Goal: Information Seeking & Learning: Compare options

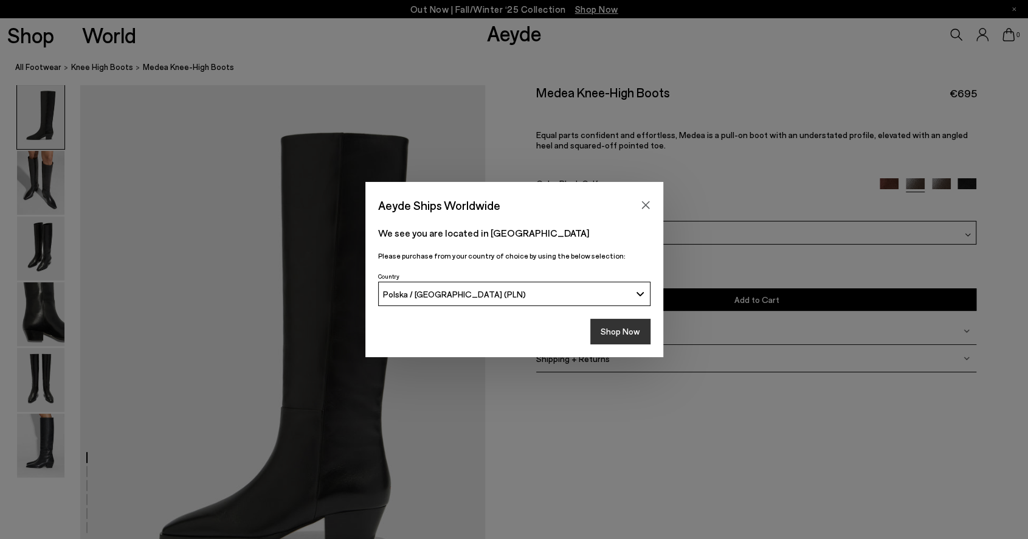
click at [622, 333] on button "Shop Now" at bounding box center [620, 332] width 60 height 26
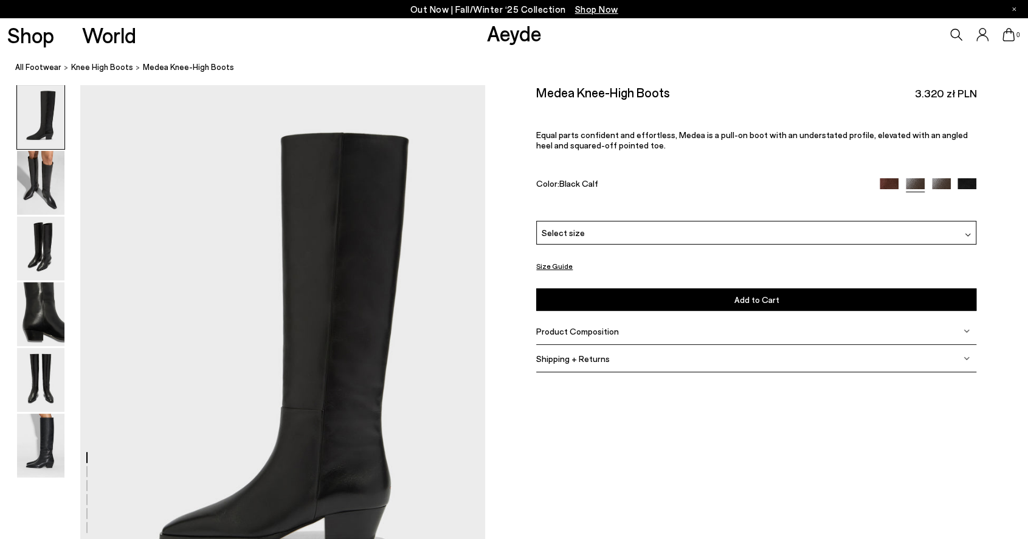
click at [892, 184] on img at bounding box center [889, 187] width 19 height 19
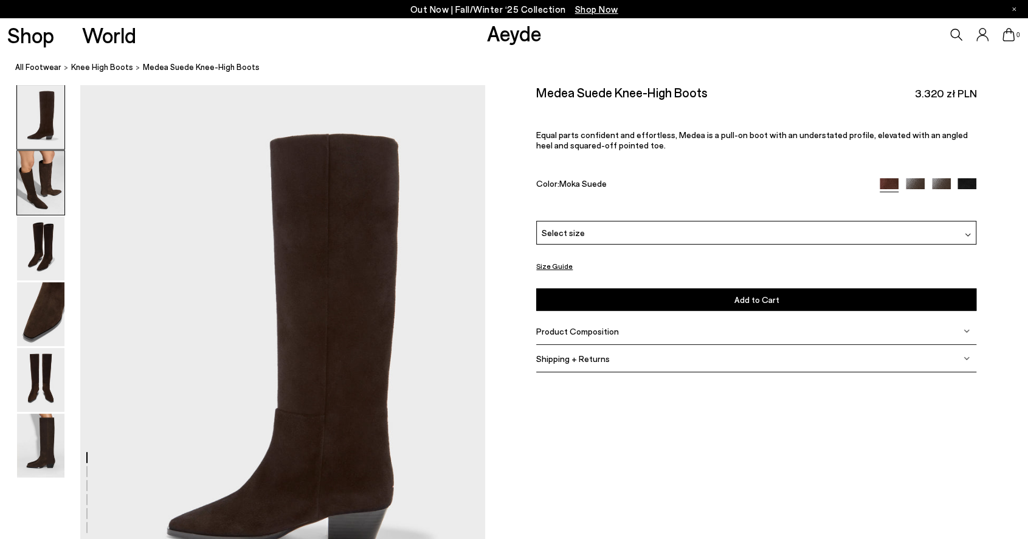
click at [28, 194] on img at bounding box center [40, 183] width 47 height 64
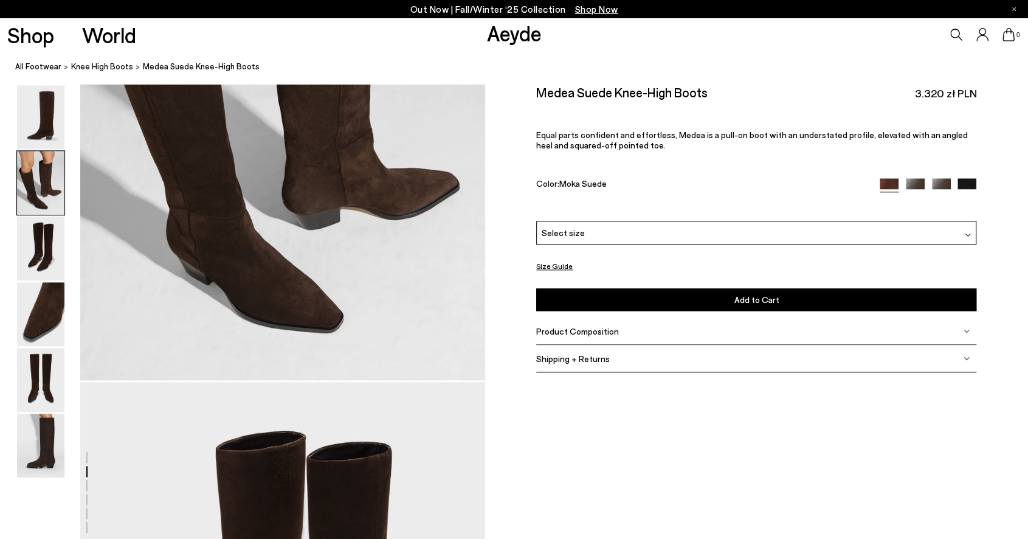
scroll to position [785, 0]
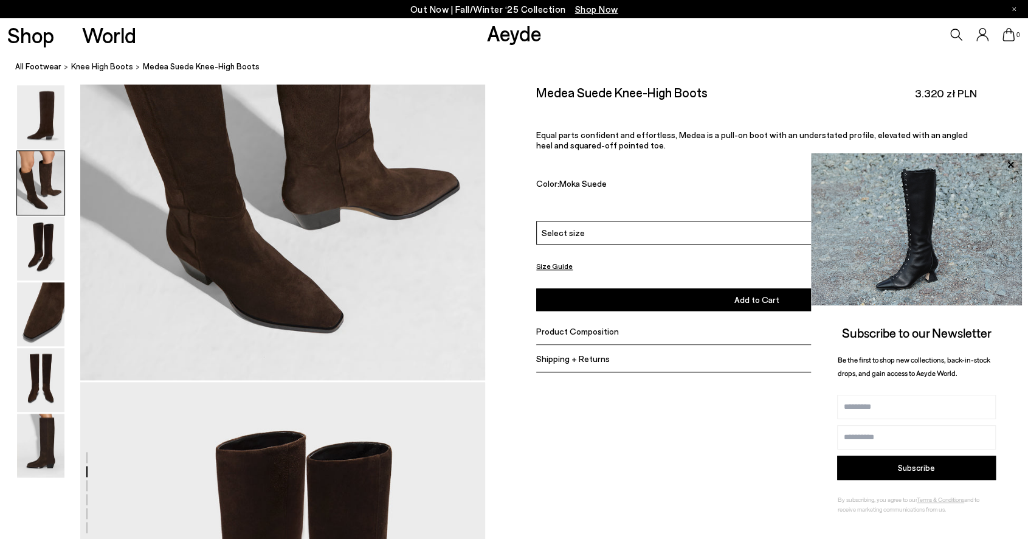
click at [1010, 126] on div "Size Guide Shoes Belt Our shoes come in European sizing. The easiest way to mea…" at bounding box center [756, 236] width 543 height 304
click at [734, 169] on div "Medea Suede Knee-High Boots 3.320 zł PLN Equal parts confident and effortless, …" at bounding box center [756, 152] width 440 height 136
click at [754, 107] on div "Medea Suede Knee-High Boots 3.320 zł PLN Equal parts confident and effortless, …" at bounding box center [756, 152] width 440 height 136
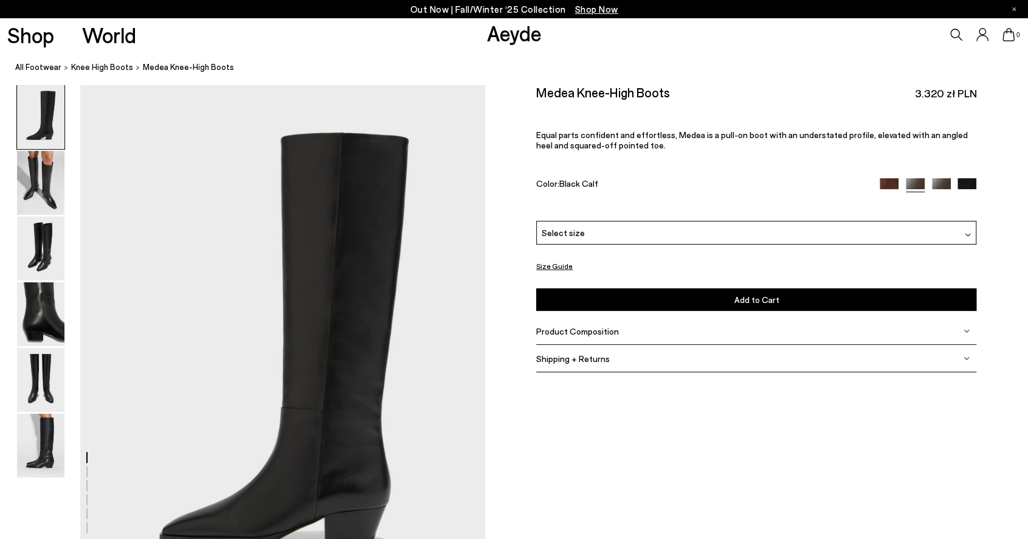
click at [937, 185] on img at bounding box center [941, 187] width 19 height 19
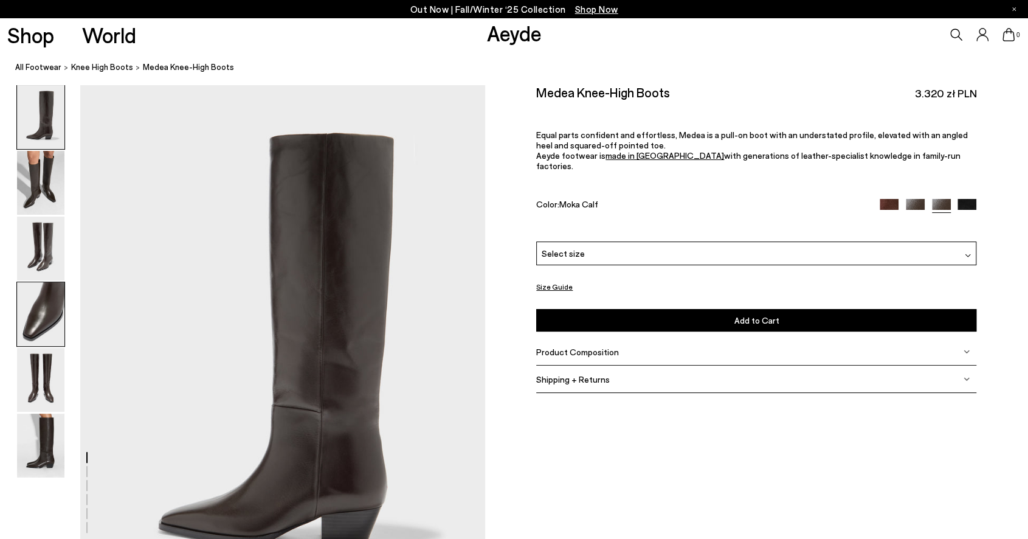
click at [43, 308] on img at bounding box center [40, 314] width 47 height 64
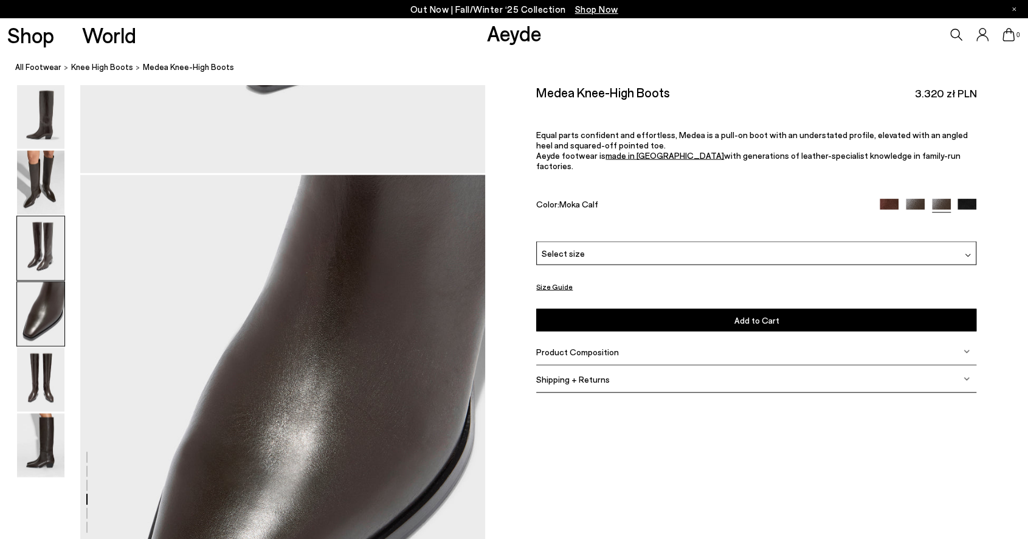
scroll to position [1625, 0]
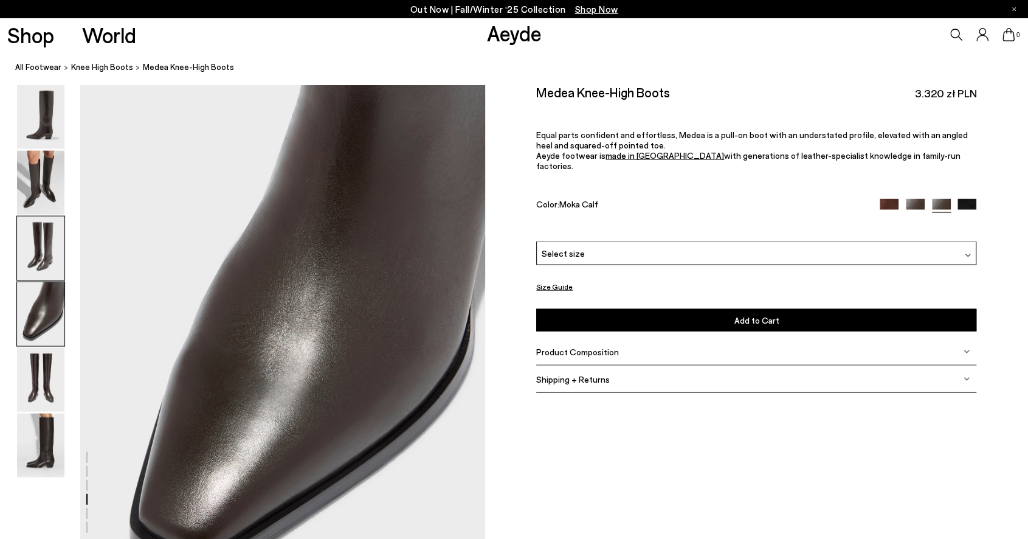
click at [46, 246] on img at bounding box center [40, 248] width 47 height 64
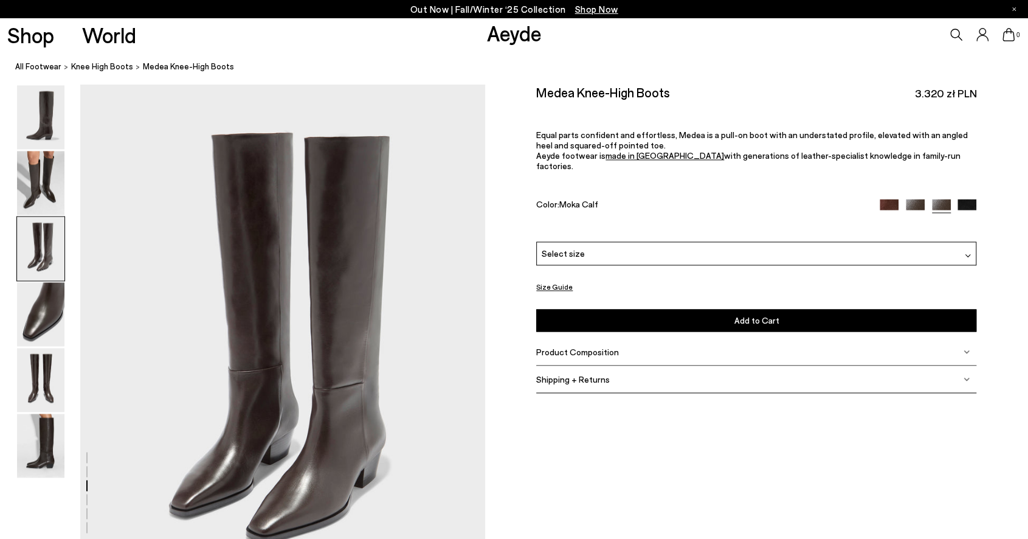
scroll to position [1083, 0]
click at [892, 199] on img at bounding box center [889, 208] width 19 height 19
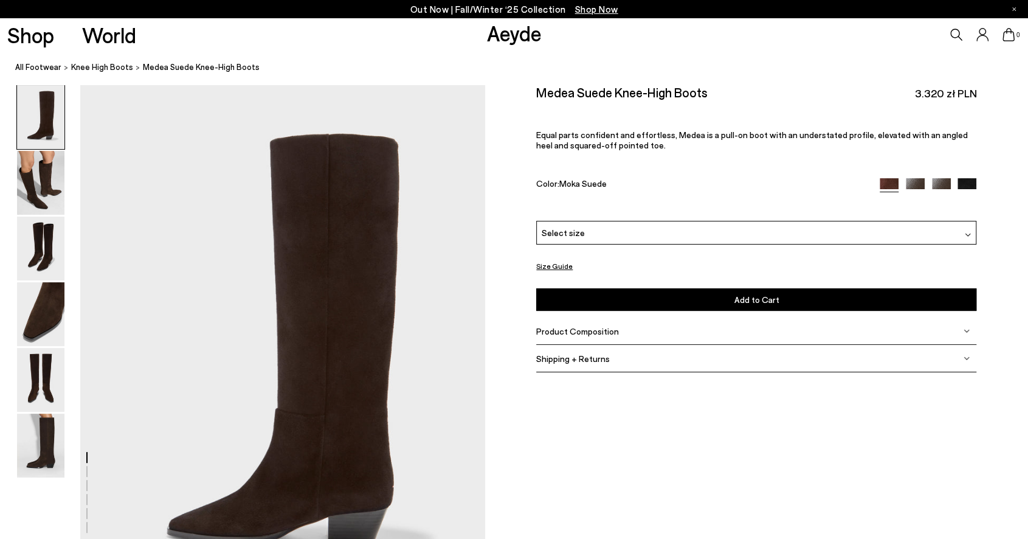
click at [697, 242] on div "Select size" at bounding box center [756, 233] width 440 height 24
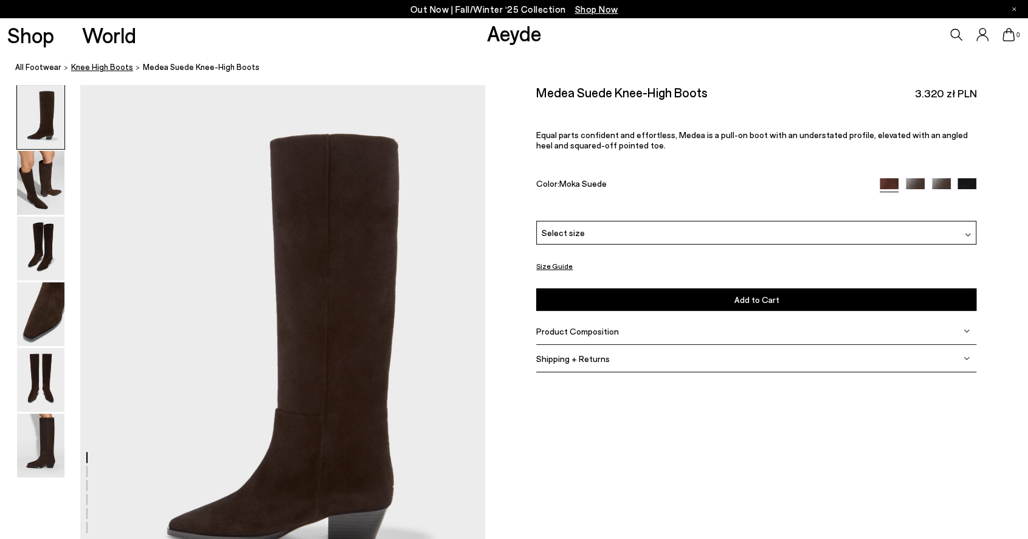
click at [85, 66] on span "knee high boots" at bounding box center [102, 67] width 62 height 10
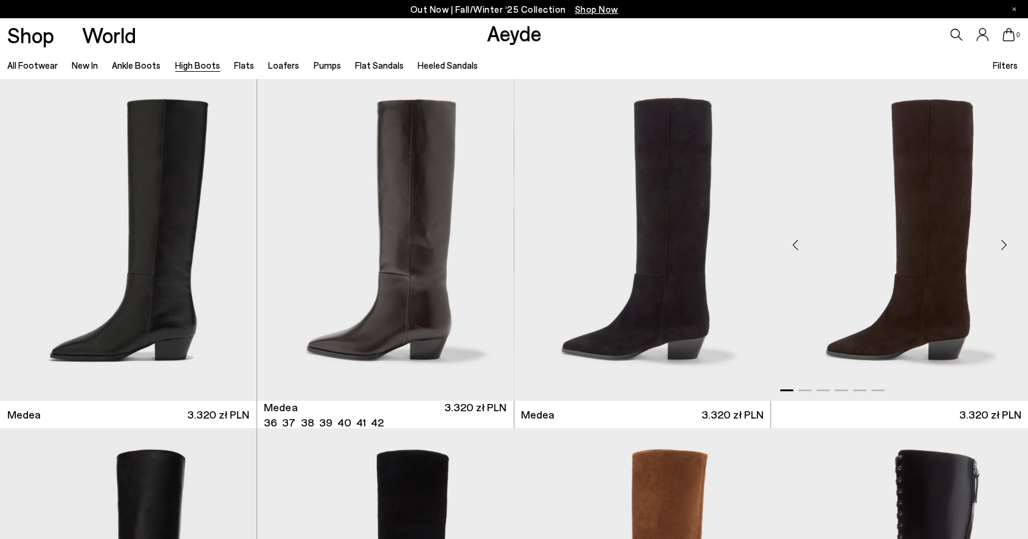
drag, startPoint x: 373, startPoint y: 147, endPoint x: 894, endPoint y: 418, distance: 586.7
click at [894, 418] on div "Medea 36 37 38 39 40" at bounding box center [899, 414] width 243 height 15
click at [1006, 246] on div "Next slide" at bounding box center [1003, 244] width 36 height 36
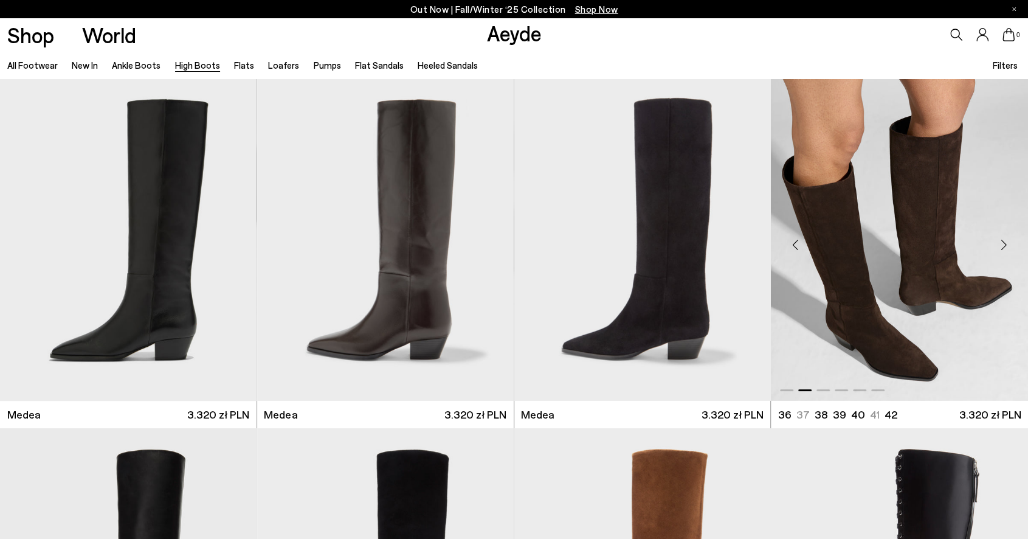
click at [1005, 243] on div "Next slide" at bounding box center [1003, 244] width 36 height 36
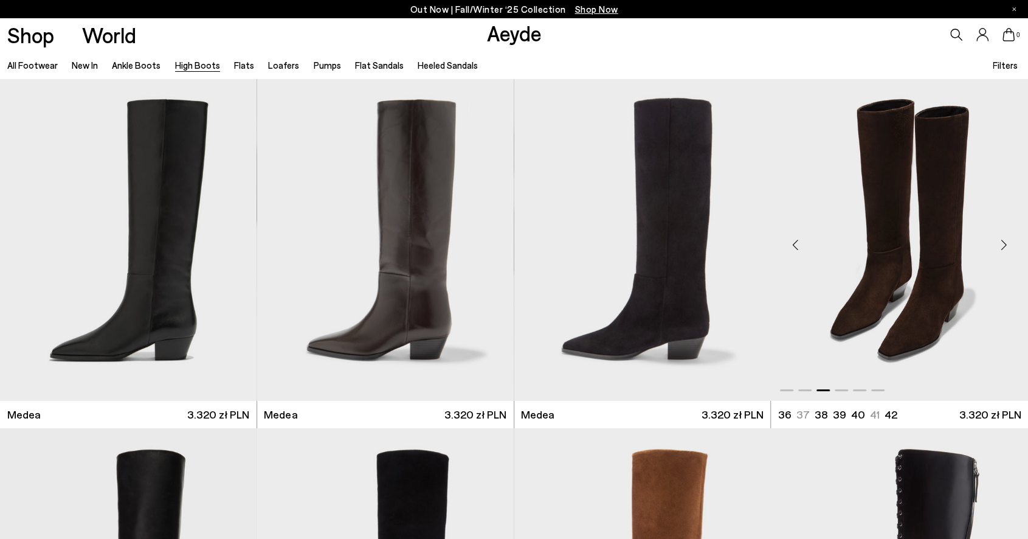
click at [1005, 243] on div "Next slide" at bounding box center [1003, 244] width 36 height 36
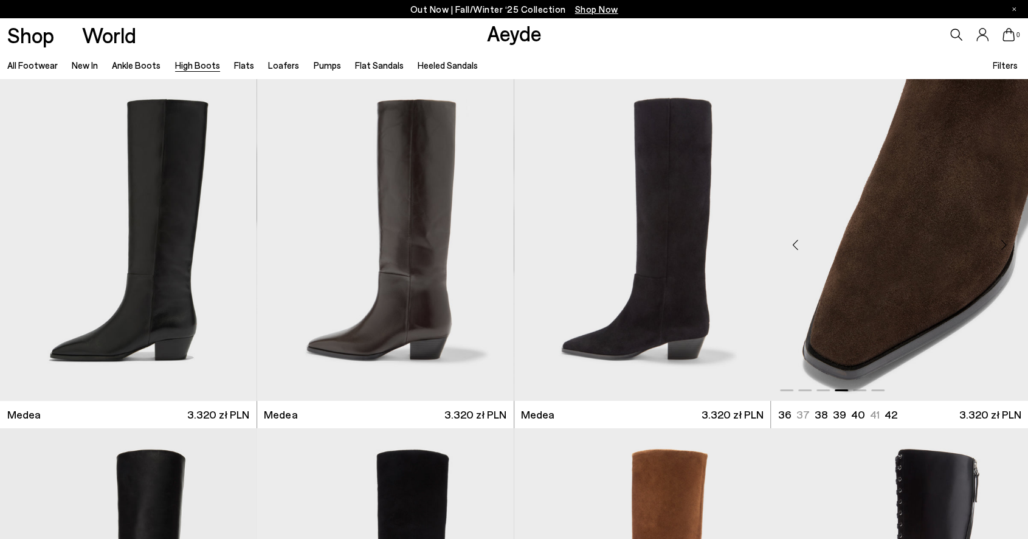
click at [1005, 243] on div "Next slide" at bounding box center [1003, 244] width 36 height 36
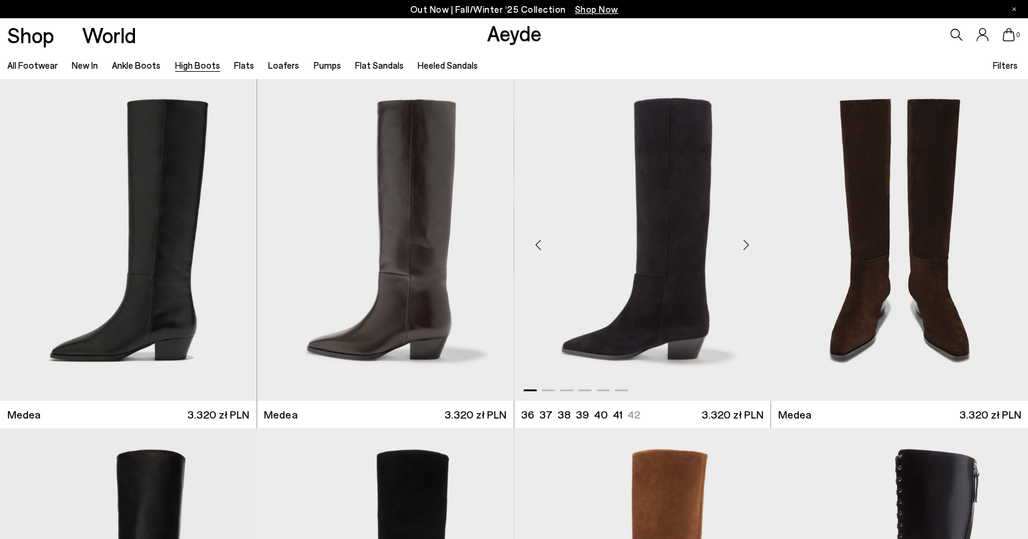
click at [745, 241] on div "Next slide" at bounding box center [746, 244] width 36 height 36
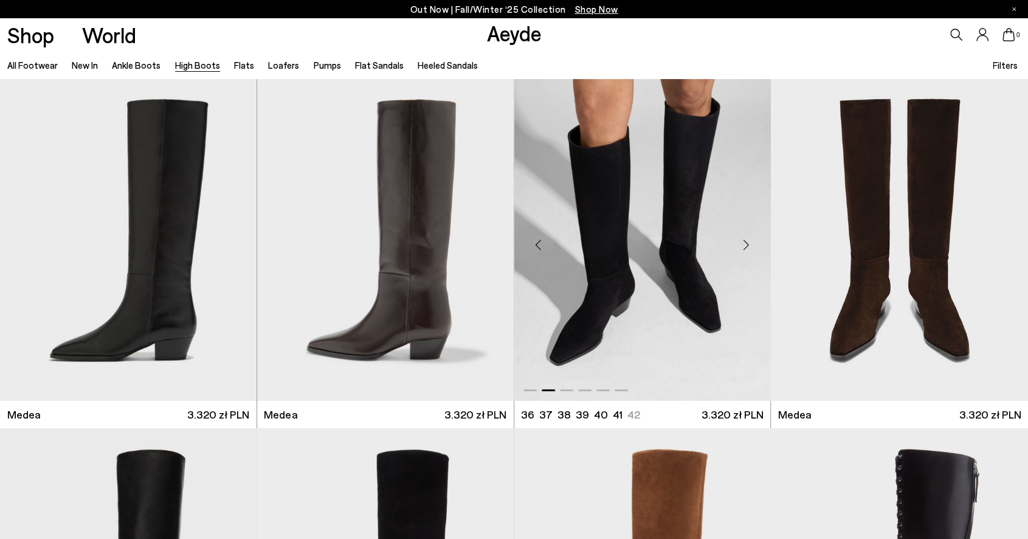
click at [745, 241] on div "Next slide" at bounding box center [746, 244] width 36 height 36
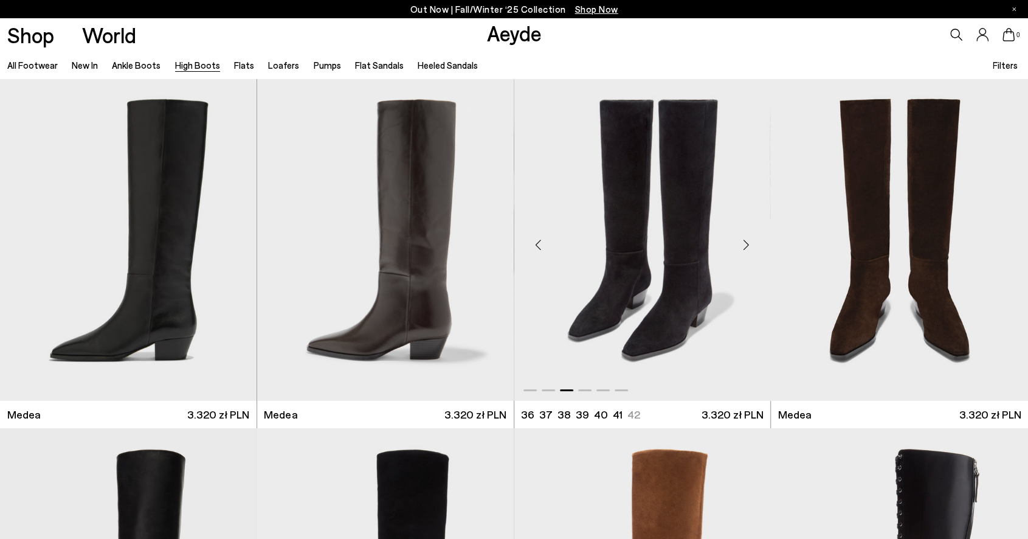
click at [745, 241] on div "Next slide" at bounding box center [746, 244] width 36 height 36
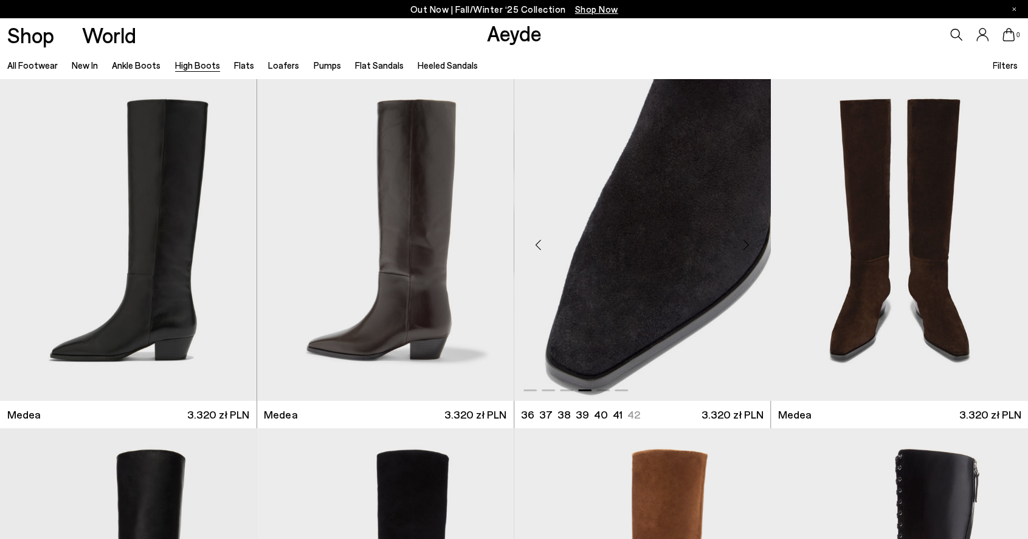
click at [745, 241] on div "Next slide" at bounding box center [746, 244] width 36 height 36
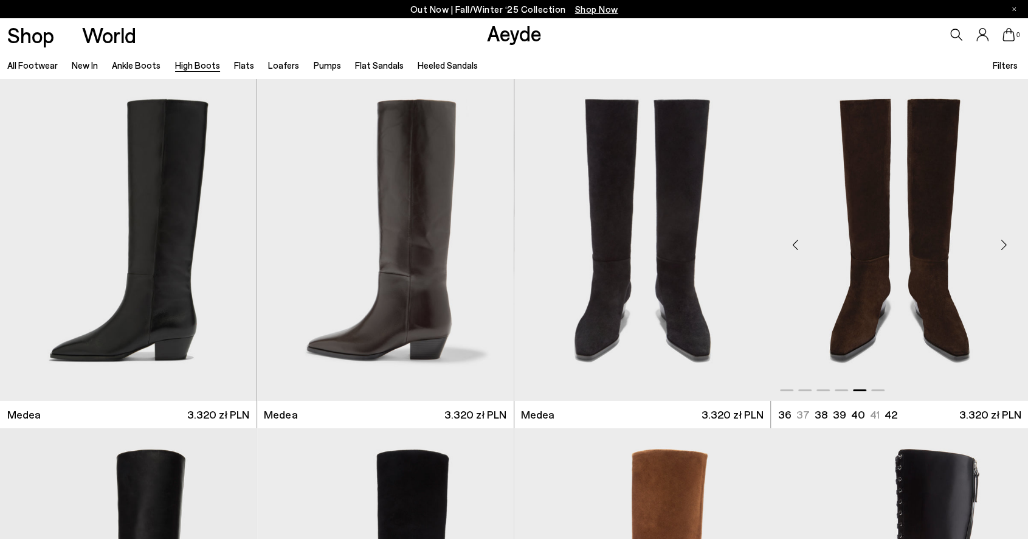
click at [1003, 248] on div "Next slide" at bounding box center [1003, 244] width 36 height 36
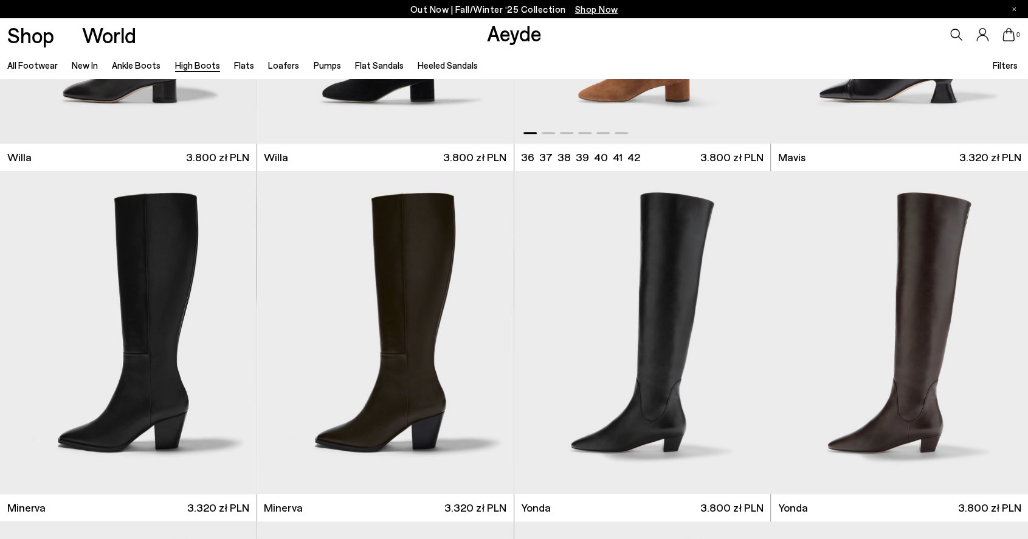
scroll to position [426, 0]
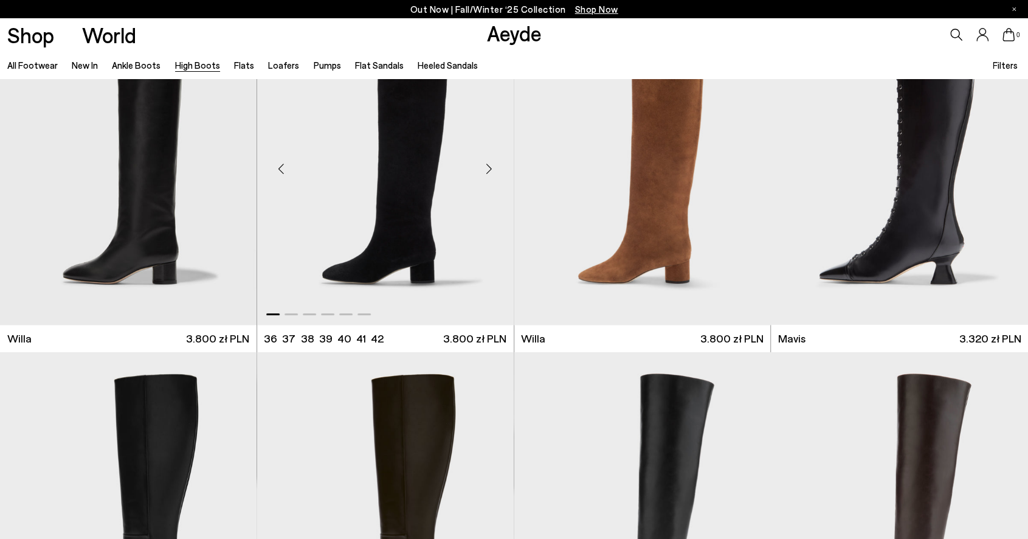
click at [489, 163] on div "Next slide" at bounding box center [489, 168] width 36 height 36
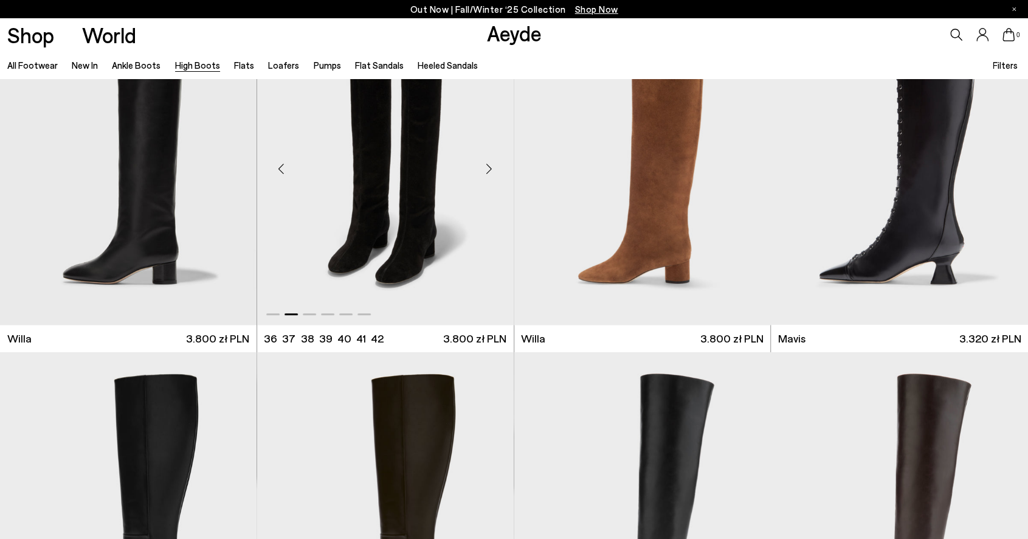
click at [489, 163] on div "Next slide" at bounding box center [489, 168] width 36 height 36
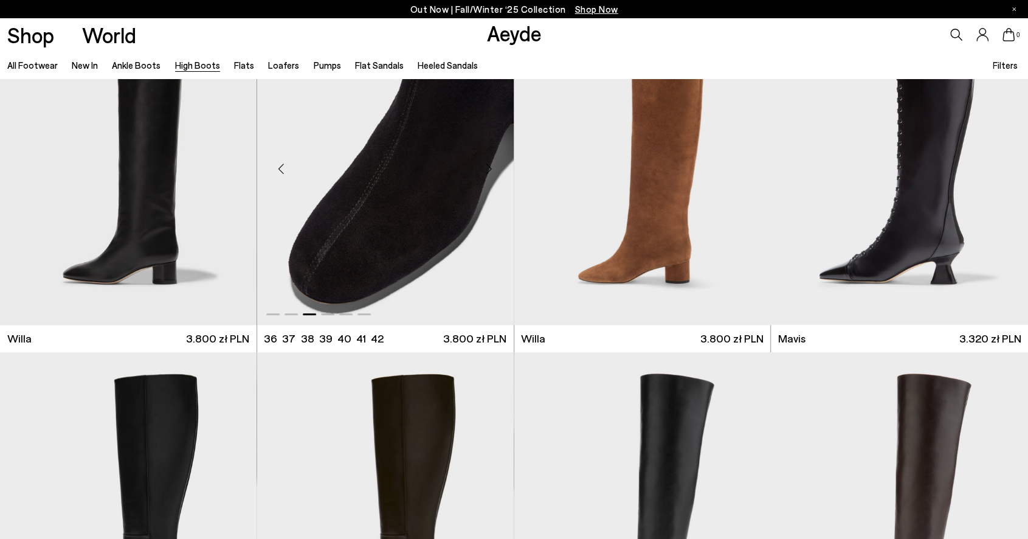
click at [489, 163] on div "Next slide" at bounding box center [489, 168] width 36 height 36
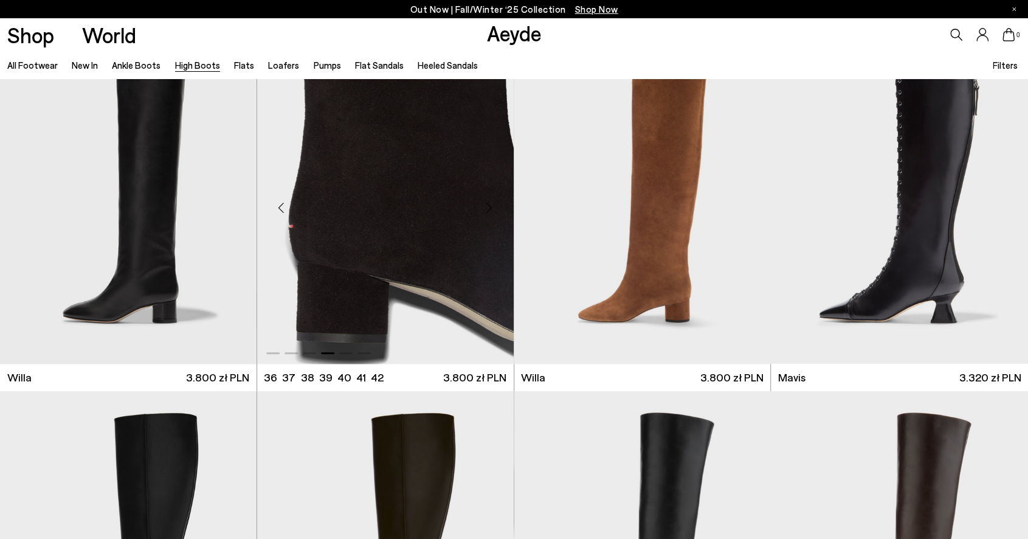
scroll to position [182, 0]
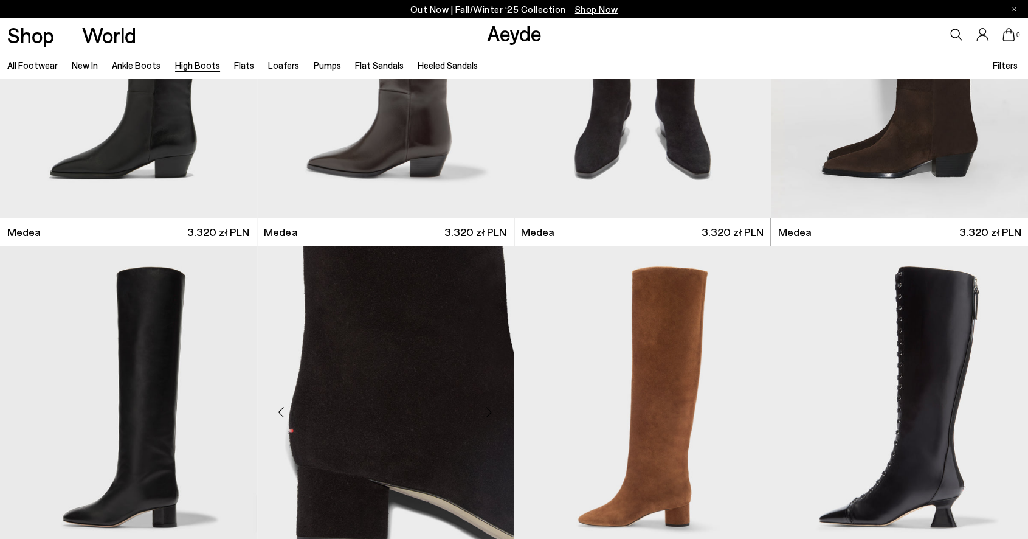
click at [284, 406] on div "Previous slide" at bounding box center [281, 411] width 36 height 36
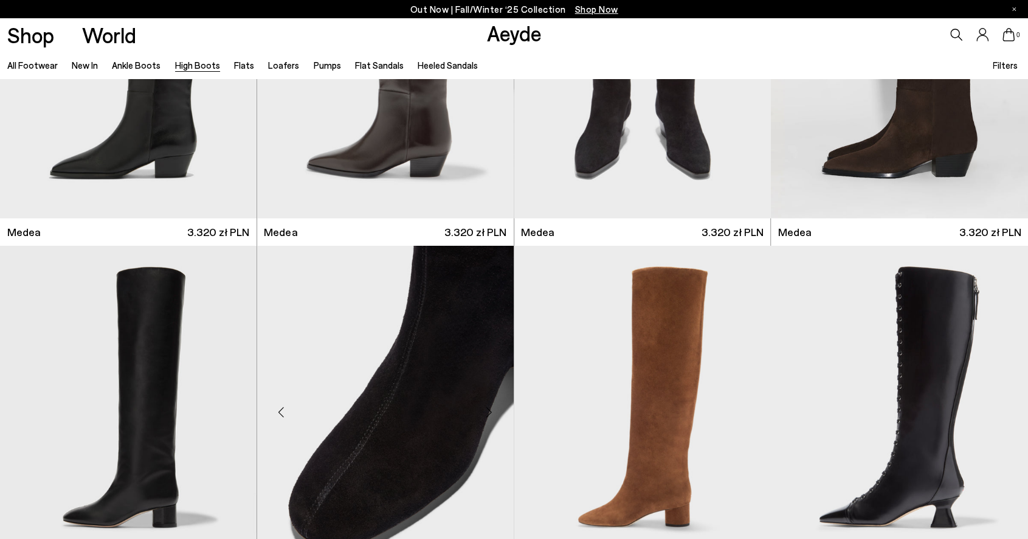
click at [278, 408] on div "Previous slide" at bounding box center [281, 411] width 36 height 36
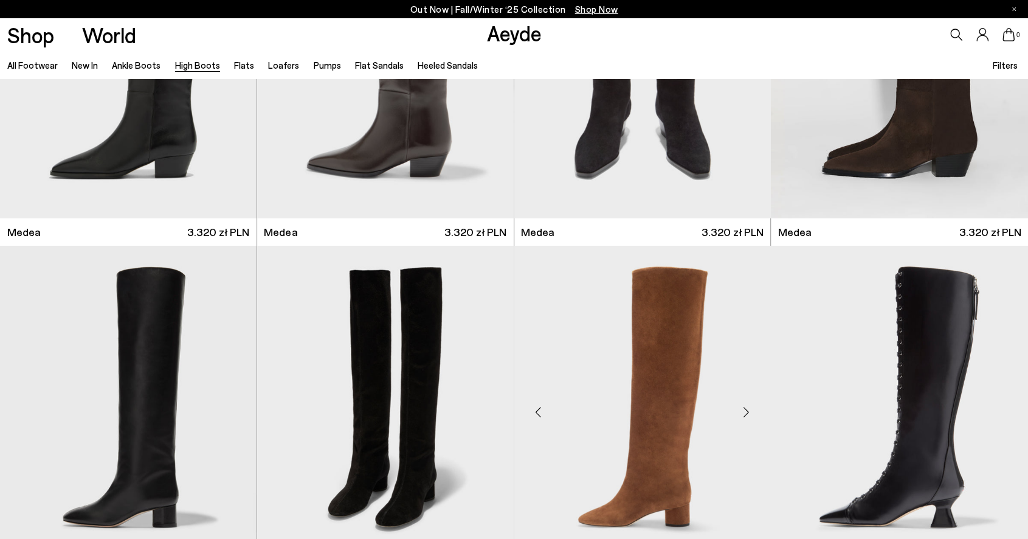
scroll to position [365, 0]
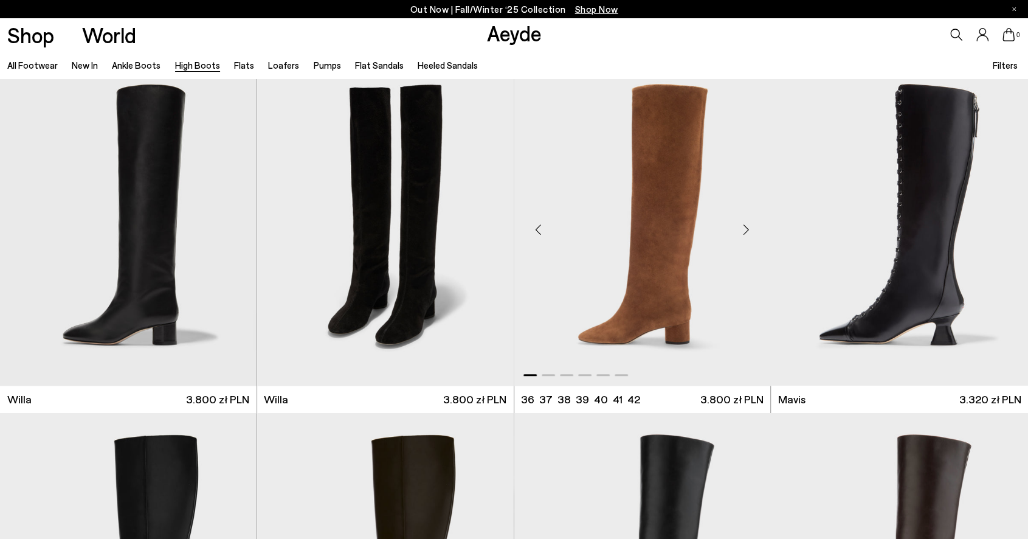
click at [744, 224] on div "Next slide" at bounding box center [746, 229] width 36 height 36
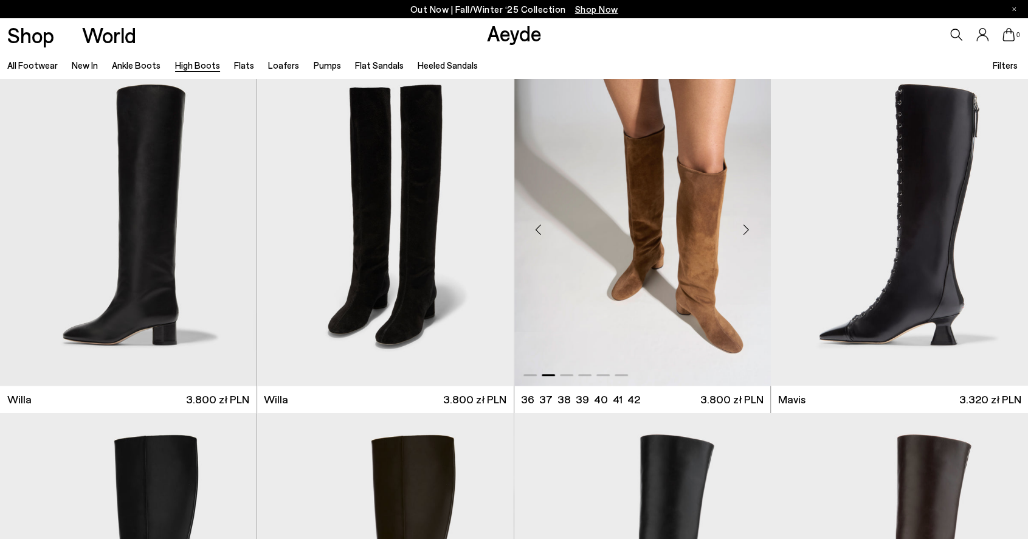
click at [744, 224] on div "Next slide" at bounding box center [746, 229] width 36 height 36
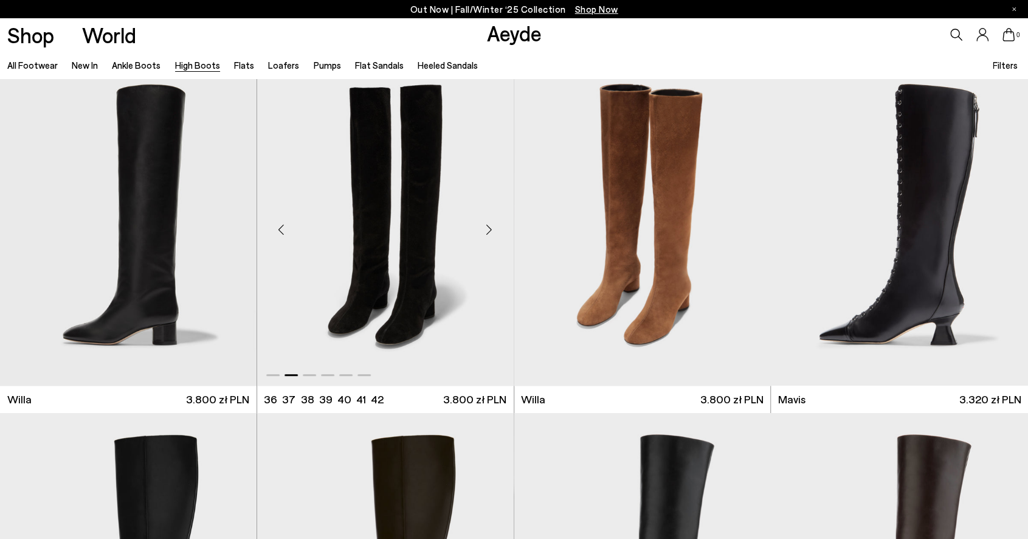
click at [491, 229] on div "Next slide" at bounding box center [489, 229] width 36 height 36
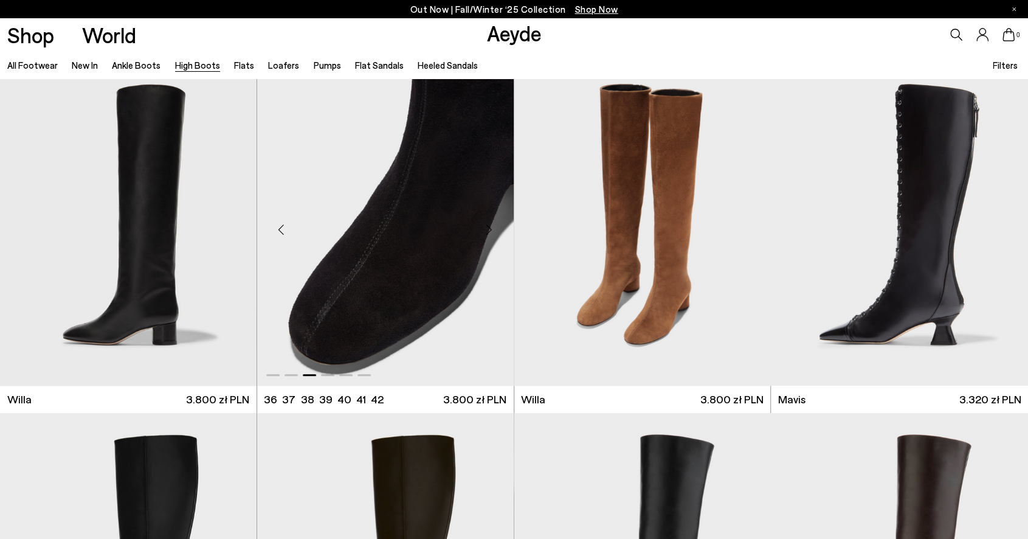
click at [491, 229] on div "Next slide" at bounding box center [489, 229] width 36 height 36
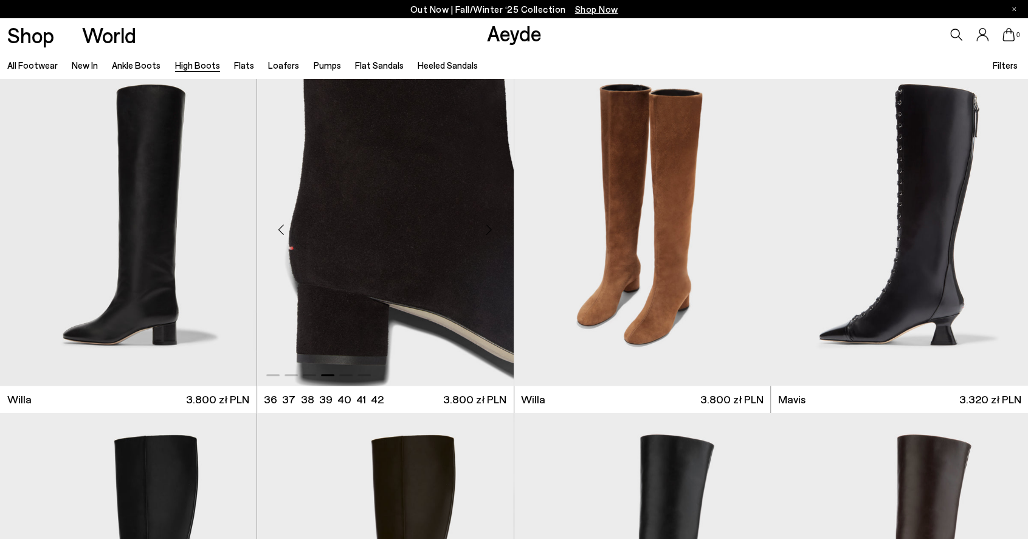
click at [491, 227] on div "Next slide" at bounding box center [489, 229] width 36 height 36
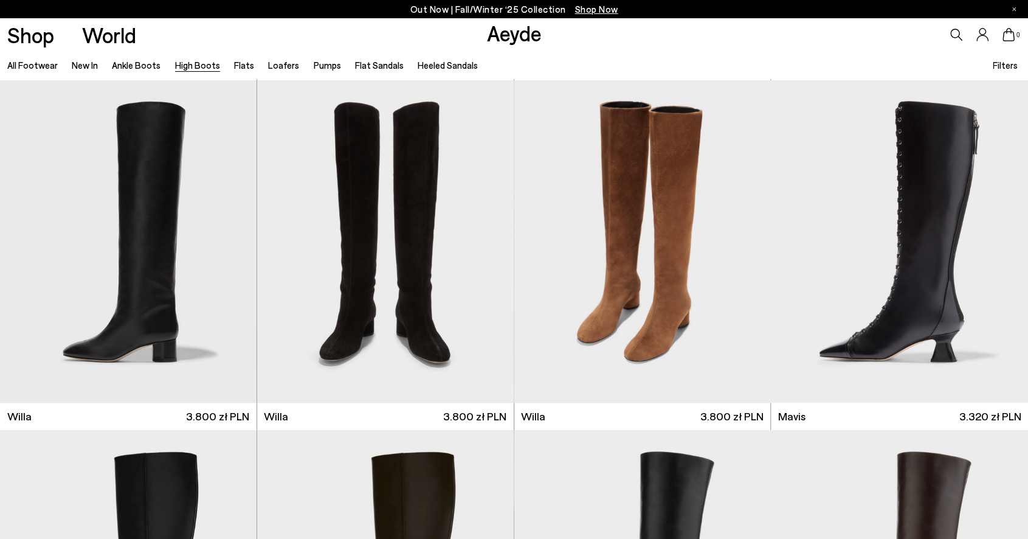
scroll to position [0, 0]
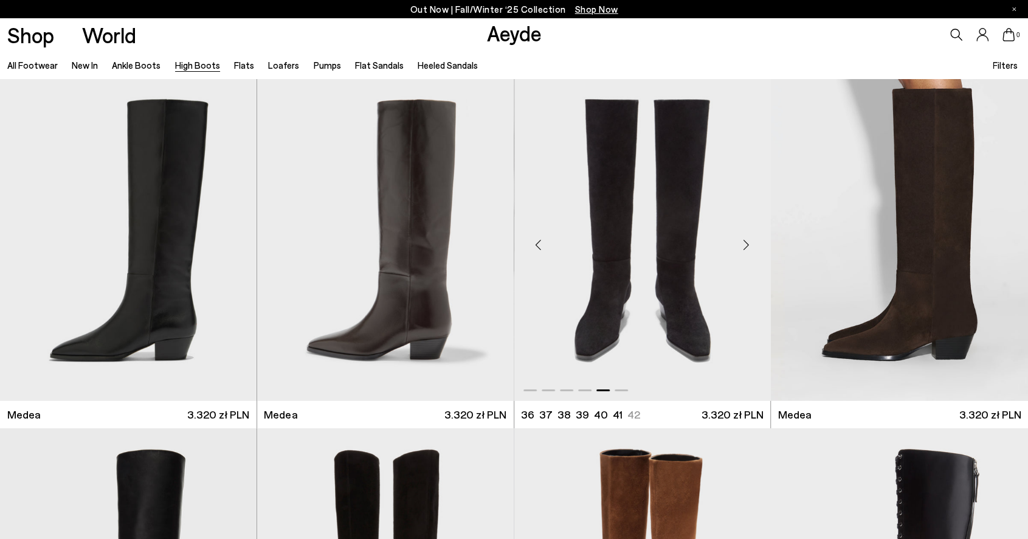
click at [738, 237] on div "Next slide" at bounding box center [746, 244] width 36 height 36
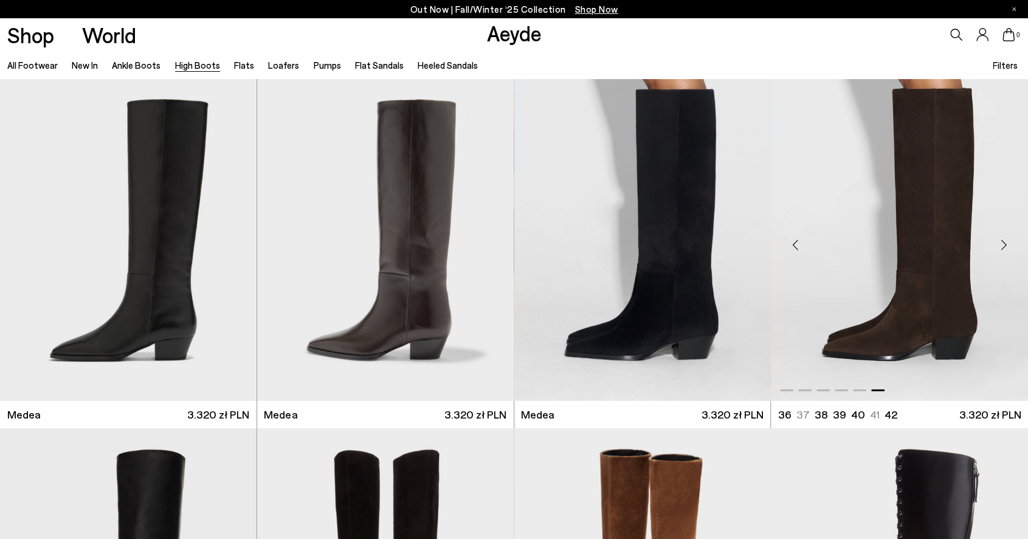
click at [997, 245] on div "Next slide" at bounding box center [1003, 244] width 36 height 36
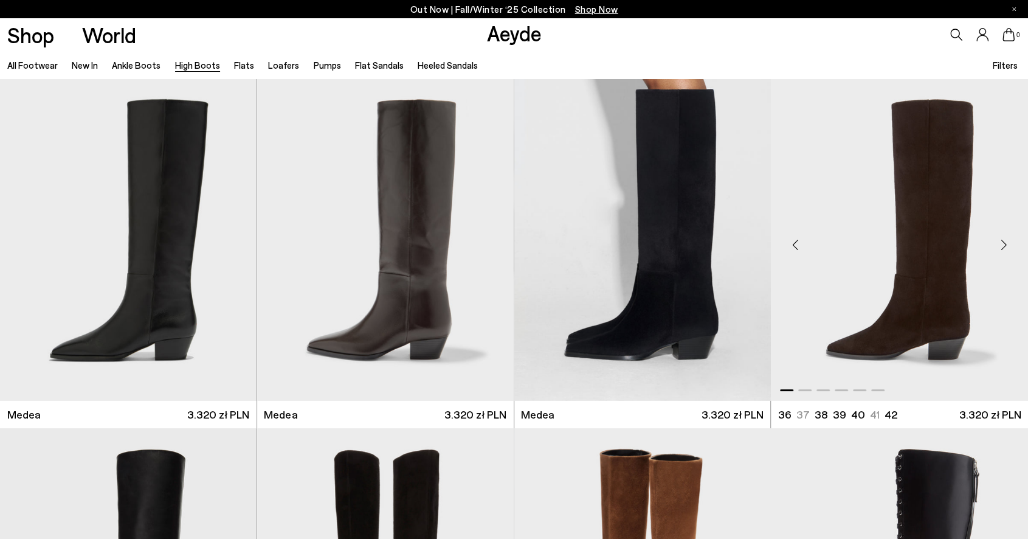
click at [1002, 243] on div "Next slide" at bounding box center [1003, 244] width 36 height 36
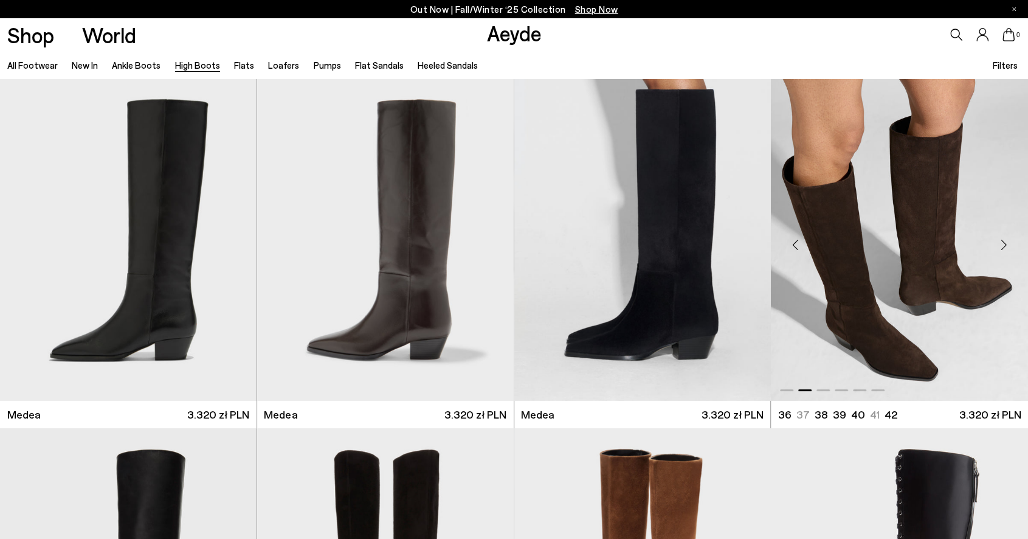
click at [1002, 242] on div "Next slide" at bounding box center [1003, 244] width 36 height 36
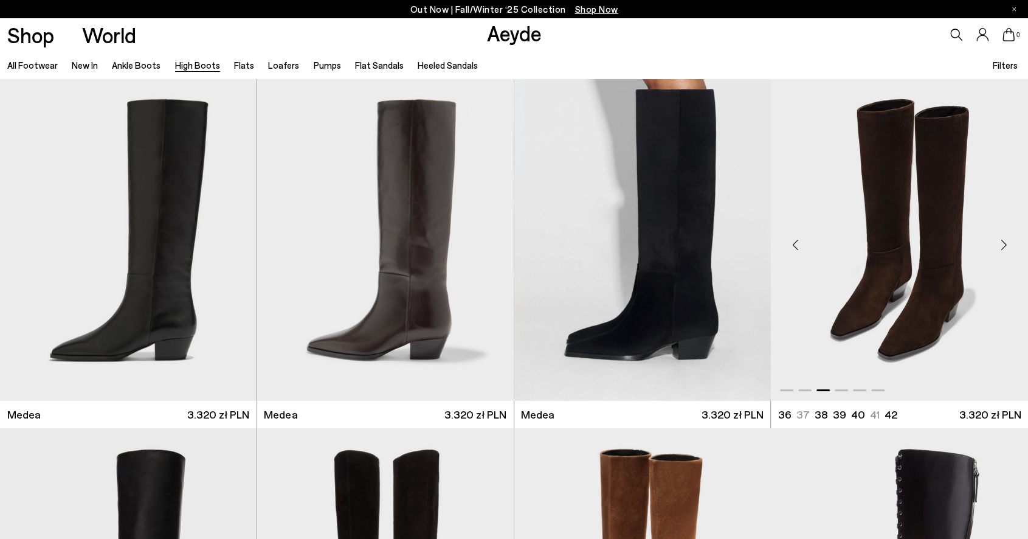
click at [1002, 242] on div "Next slide" at bounding box center [1003, 244] width 36 height 36
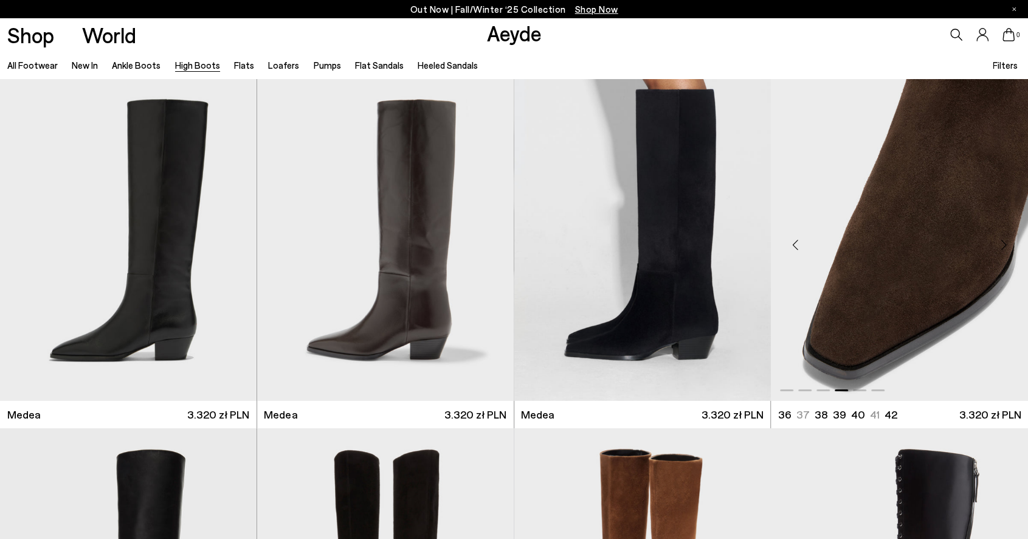
click at [1002, 242] on div "Next slide" at bounding box center [1003, 244] width 36 height 36
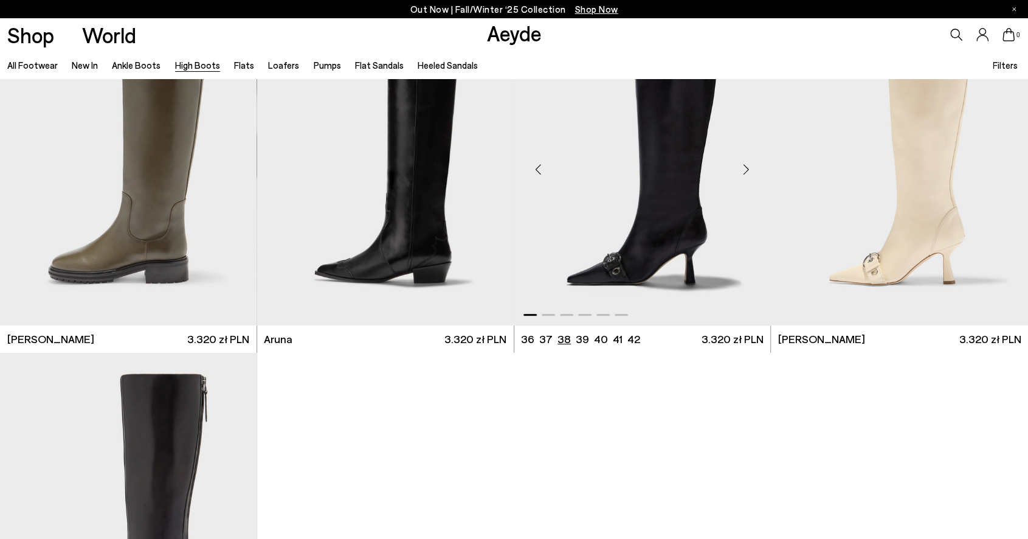
scroll to position [3586, 0]
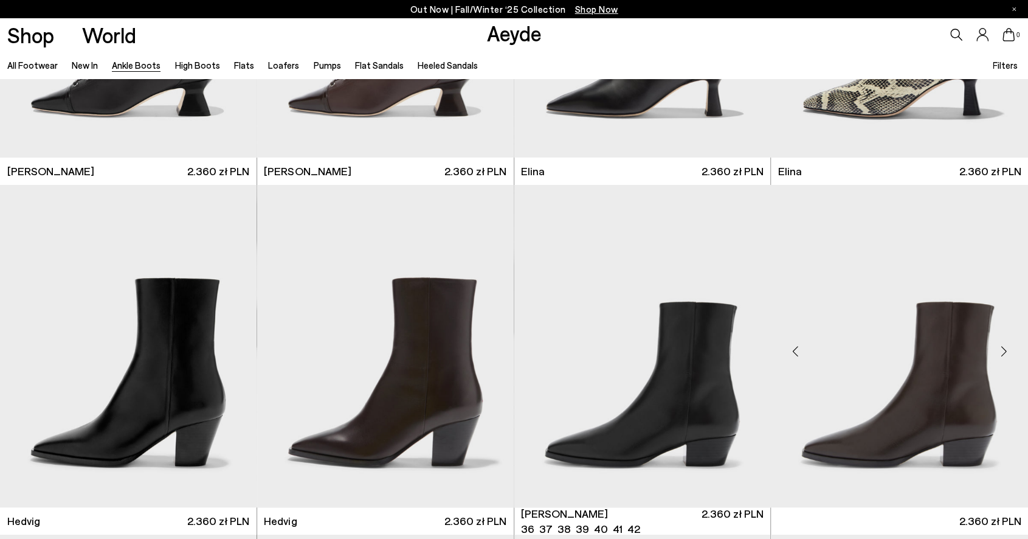
scroll to position [486, 0]
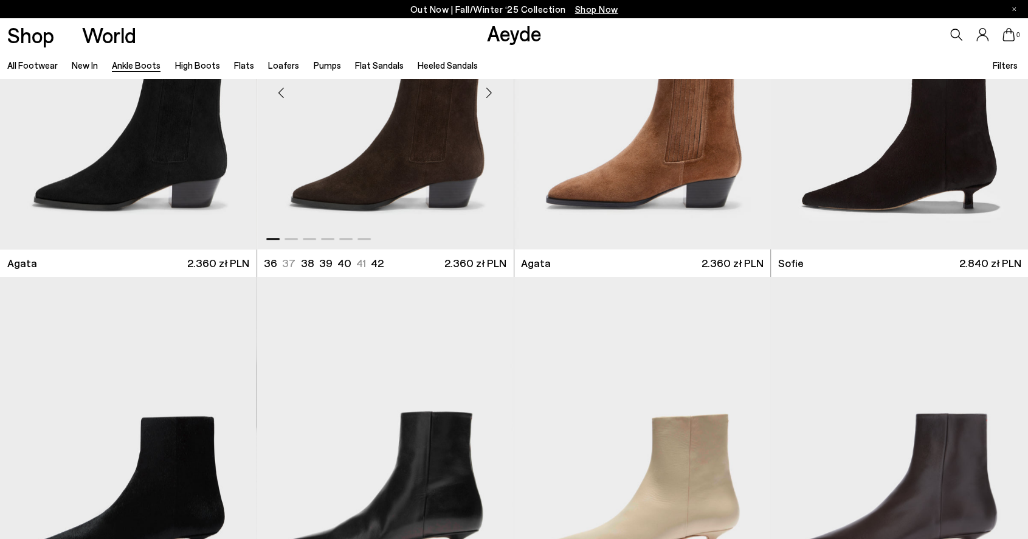
scroll to position [669, 0]
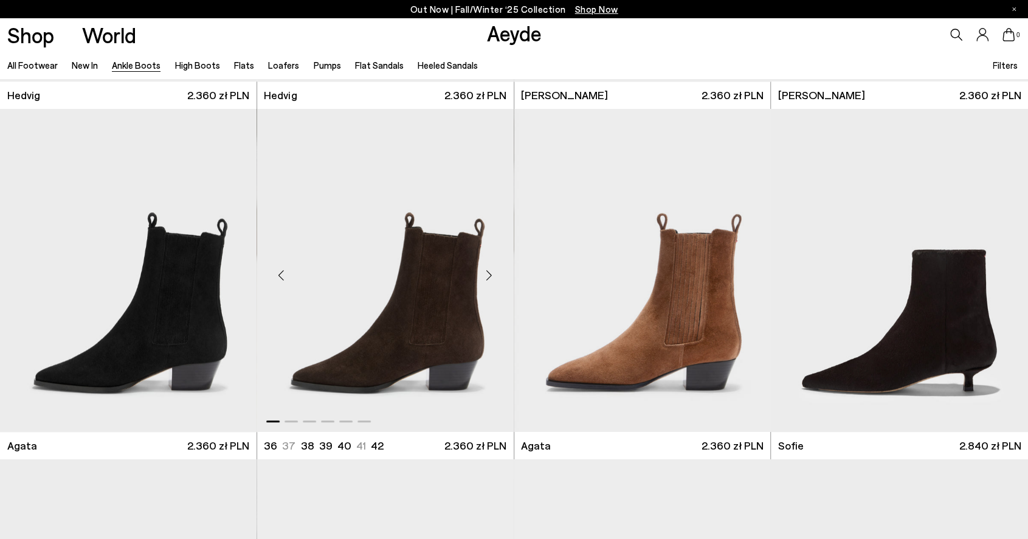
click at [418, 276] on img "1 / 6" at bounding box center [385, 270] width 257 height 322
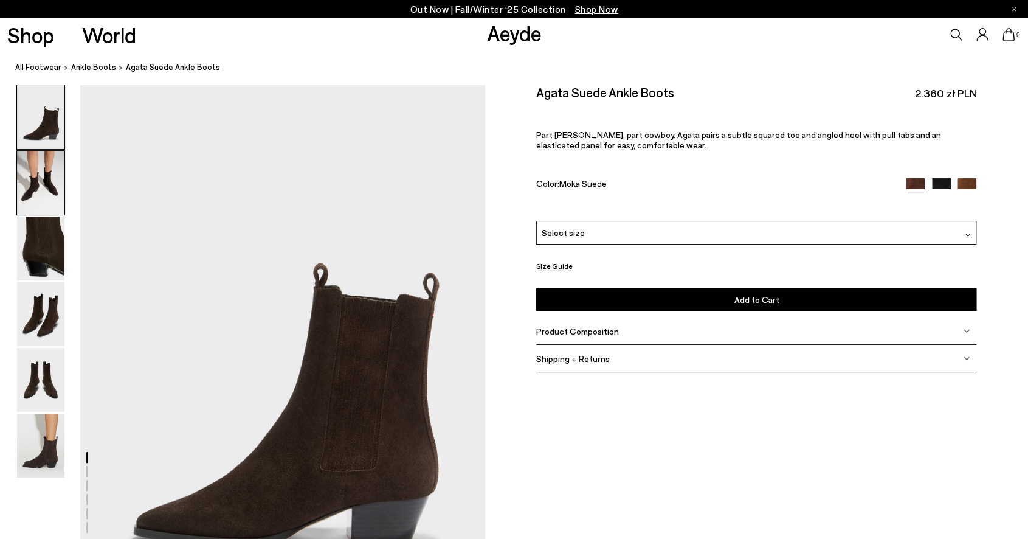
click at [46, 188] on img at bounding box center [40, 183] width 47 height 64
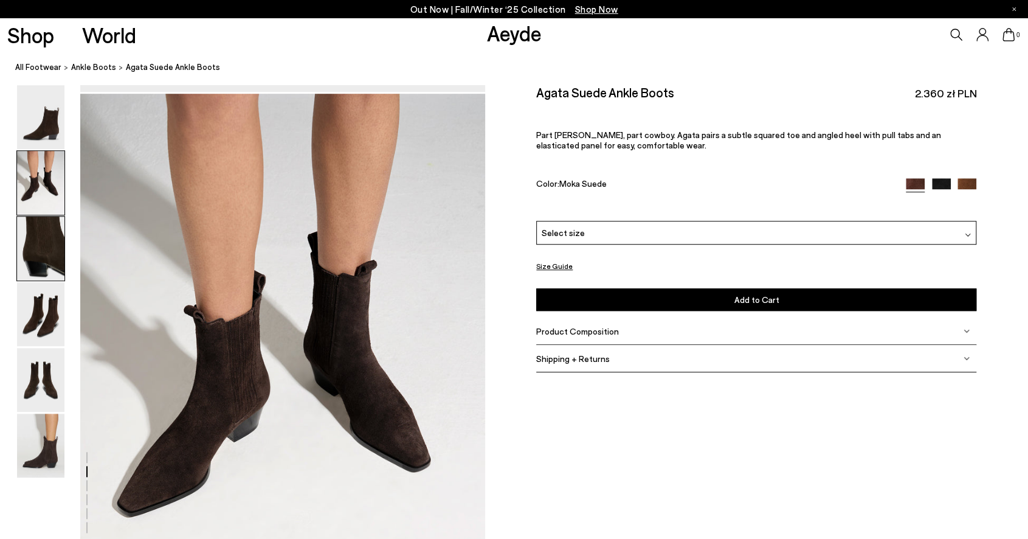
scroll to position [542, 0]
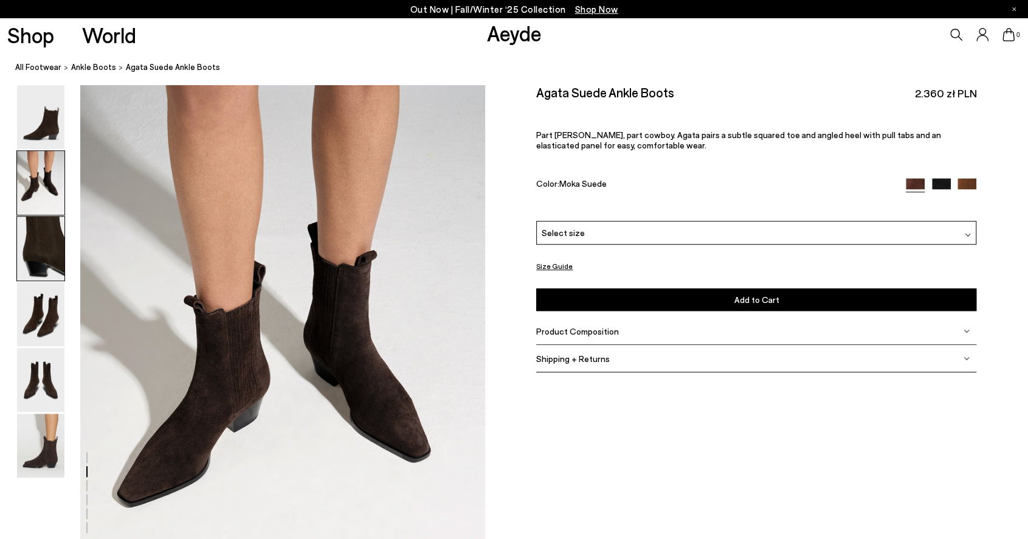
click at [44, 233] on img at bounding box center [40, 248] width 47 height 64
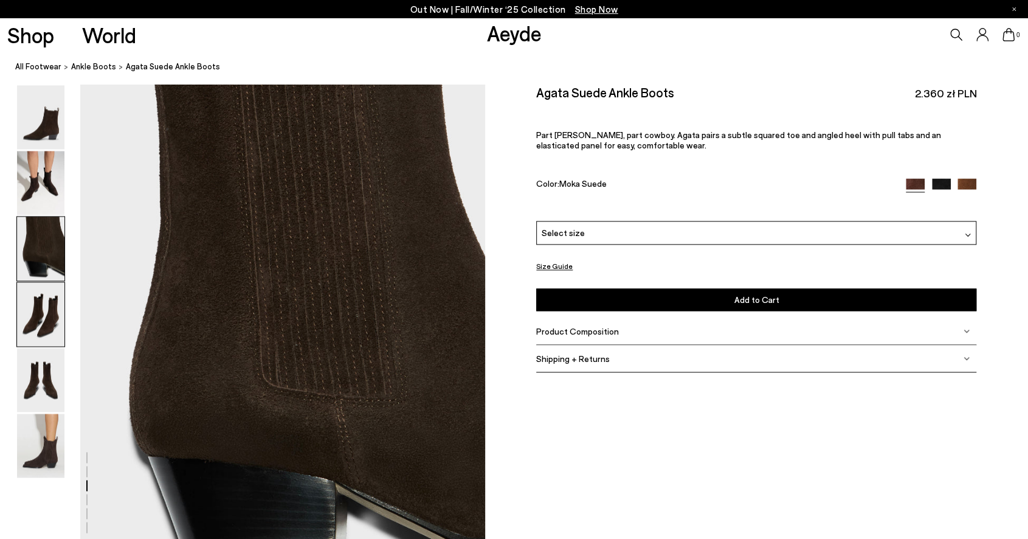
click at [49, 311] on img at bounding box center [40, 314] width 47 height 64
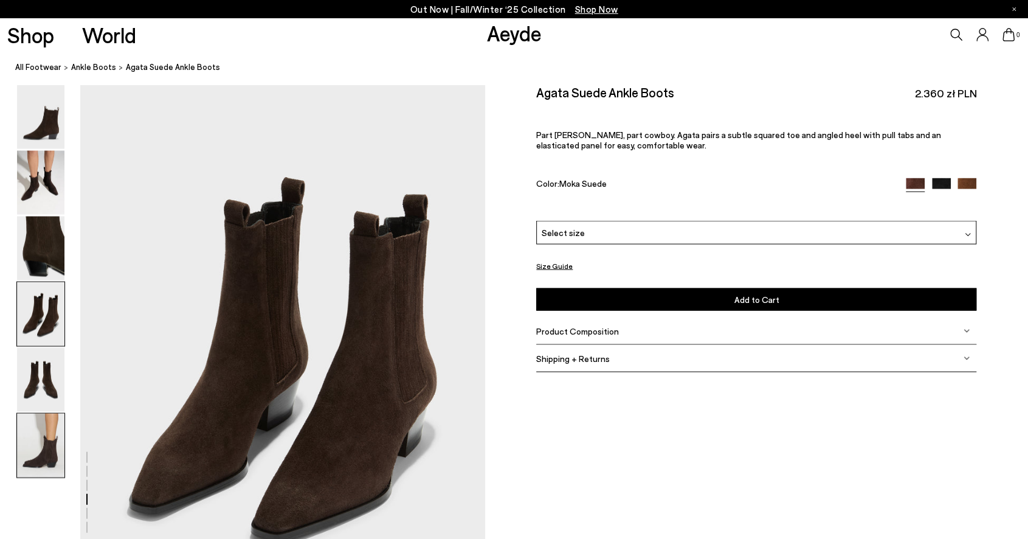
click at [32, 458] on img at bounding box center [40, 445] width 47 height 64
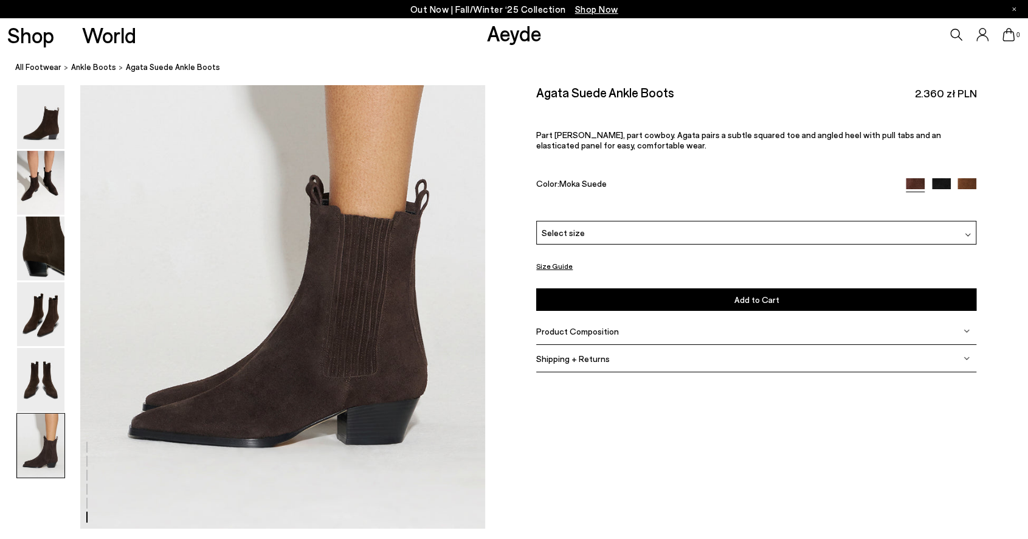
scroll to position [2985, 0]
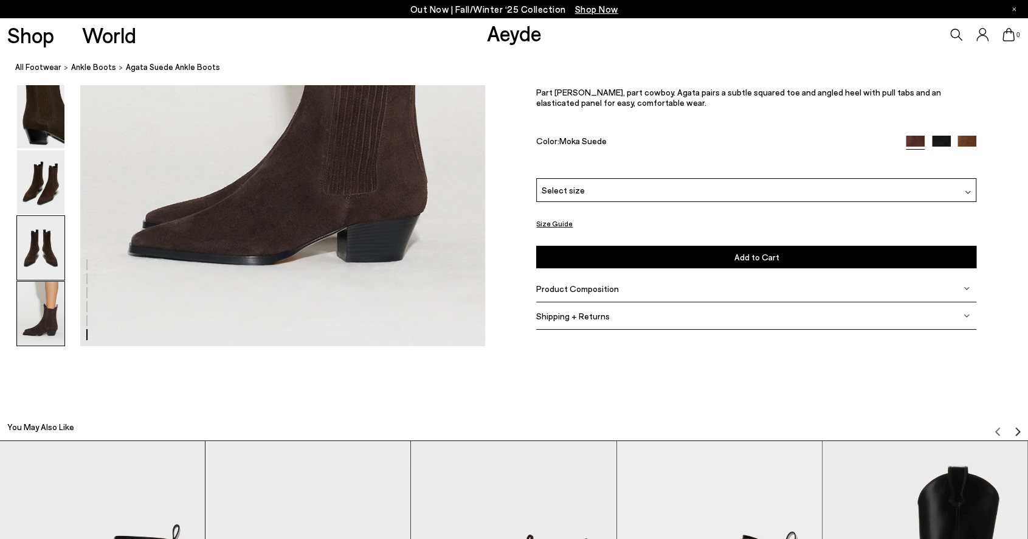
click at [41, 252] on img at bounding box center [40, 248] width 47 height 64
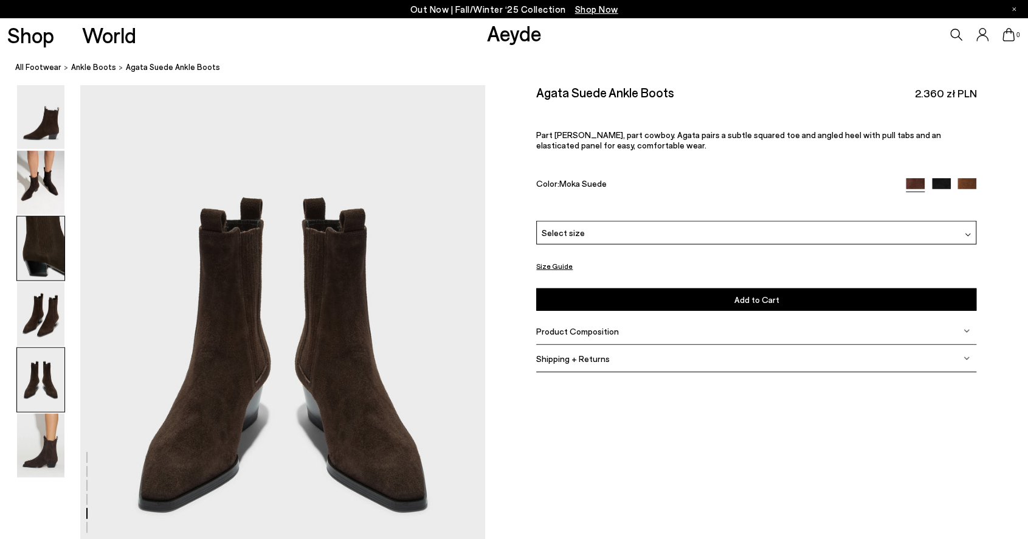
click at [44, 240] on img at bounding box center [40, 248] width 47 height 64
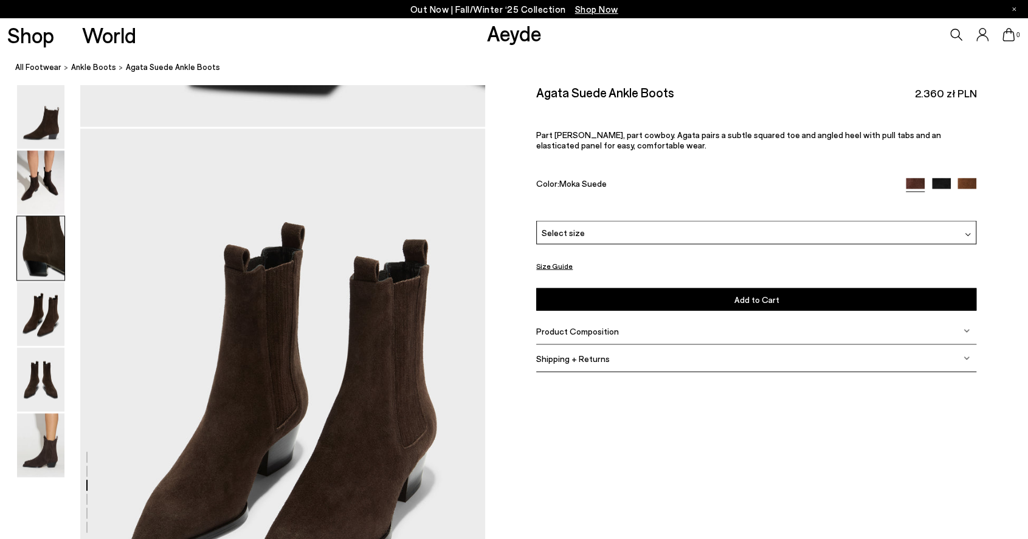
scroll to position [1083, 0]
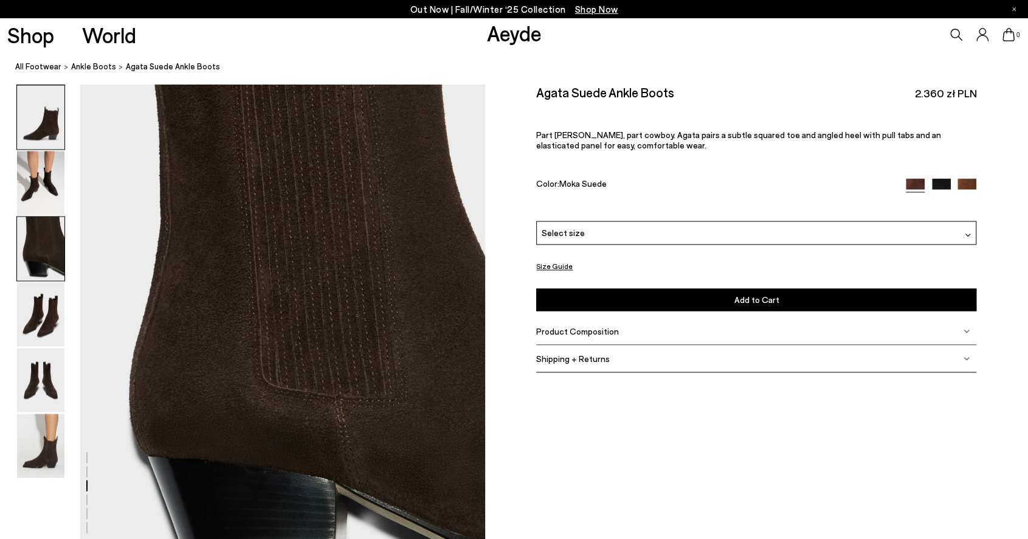
click at [52, 132] on img at bounding box center [40, 117] width 47 height 64
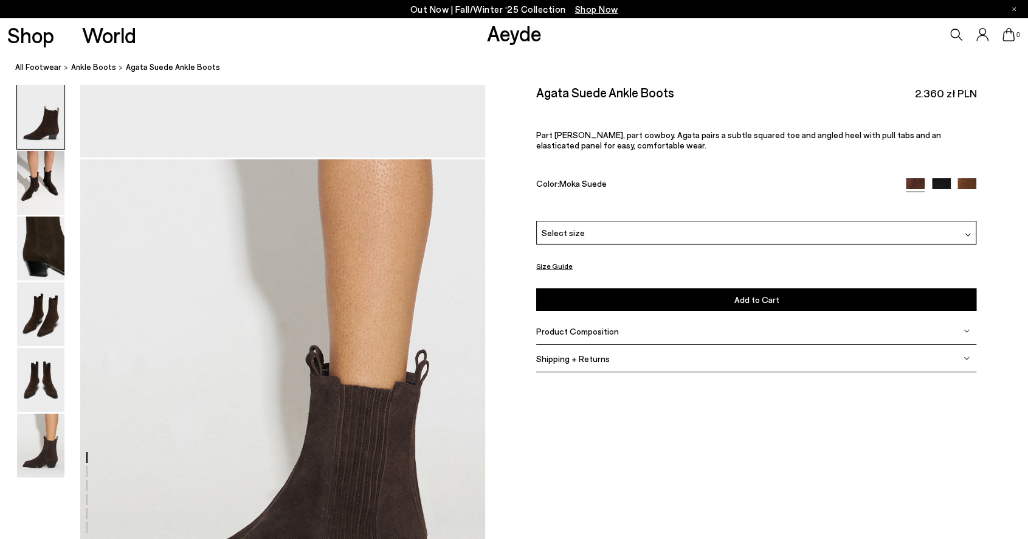
scroll to position [0, 0]
